Goal: Information Seeking & Learning: Check status

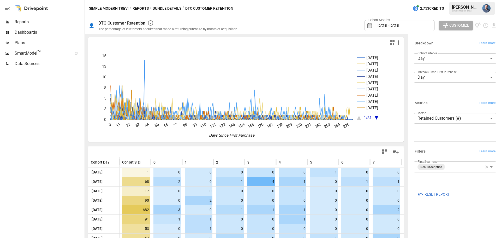
click at [441, 0] on body "Reports Dashboards Plans SmartModel ™ Data Sources Simple Modern Trevi / Report…" at bounding box center [250, 0] width 501 height 0
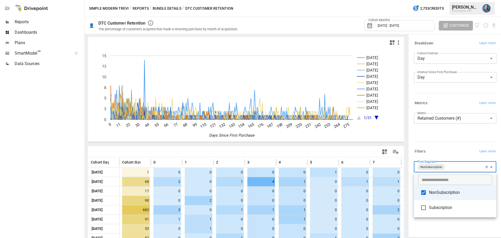
click at [105, 9] on div at bounding box center [250, 119] width 501 height 238
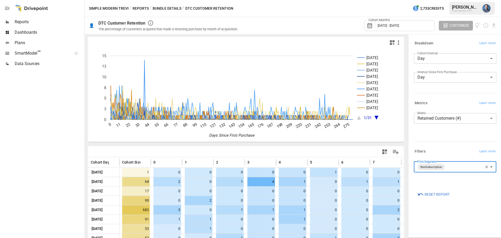
click at [105, 8] on button "Simple Modern Trevi" at bounding box center [109, 8] width 40 height 7
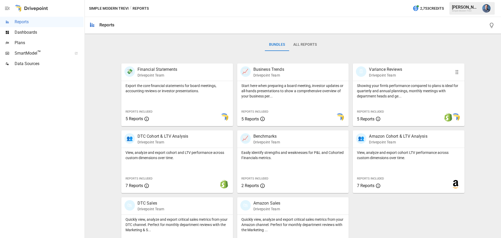
scroll to position [78, 0]
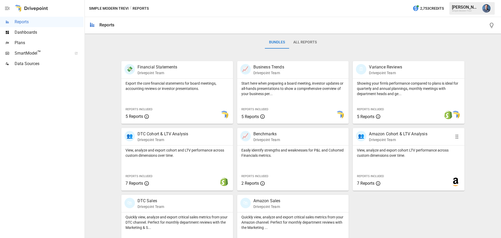
click at [395, 154] on p "View, analyze and export cohort LTV performance across custom dimensions over t…" at bounding box center [408, 152] width 103 height 10
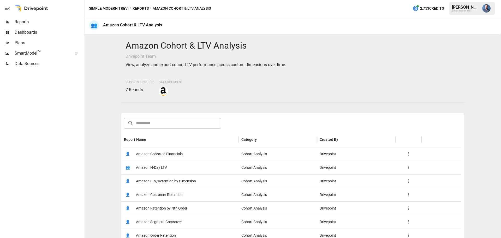
click at [171, 196] on span "Amazon Customer Retention" at bounding box center [159, 194] width 47 height 13
